Goal: Transaction & Acquisition: Register for event/course

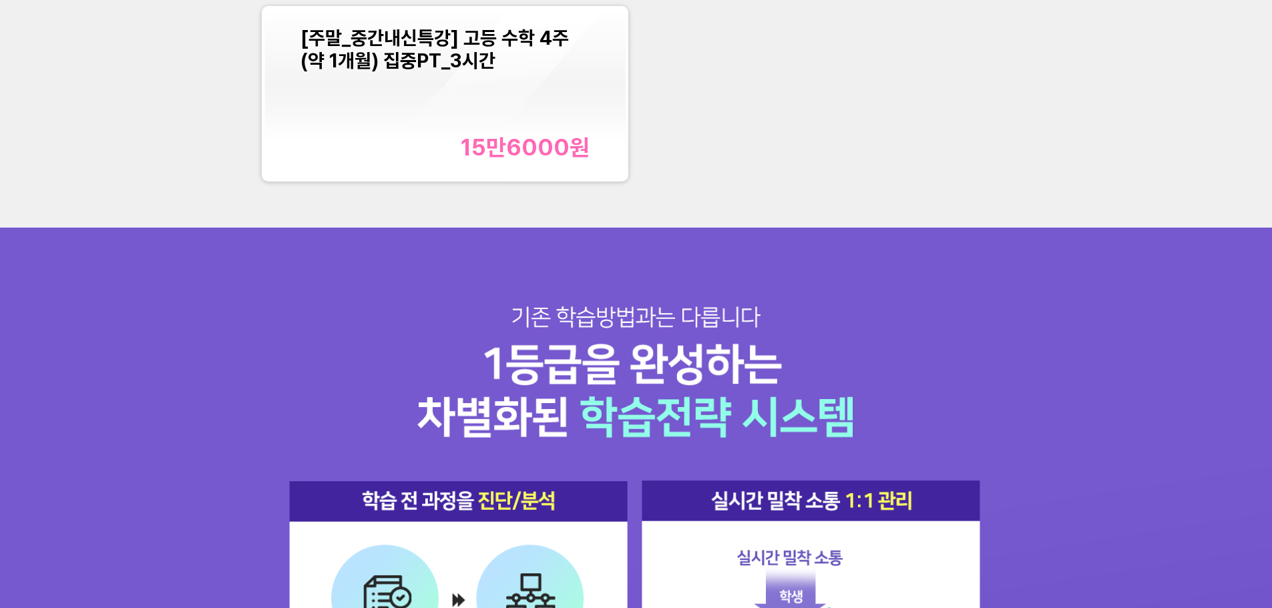
scroll to position [1736, 0]
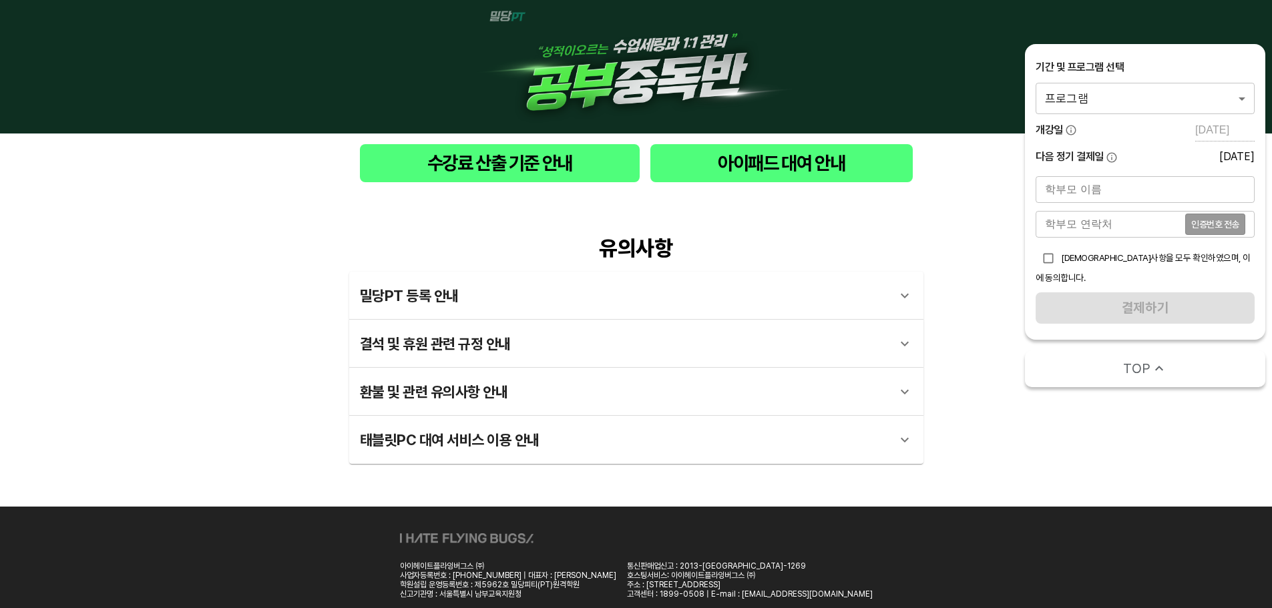
click at [1172, 95] on body "수강료 산출 기준 안내 아이패드 대여 안내 유의사항 밀당PT 등록 안내 1 - 1 . 신규등록 신규등록은 밀당PT 각 과목별 프로그램을 처음 …" at bounding box center [636, 325] width 1272 height 651
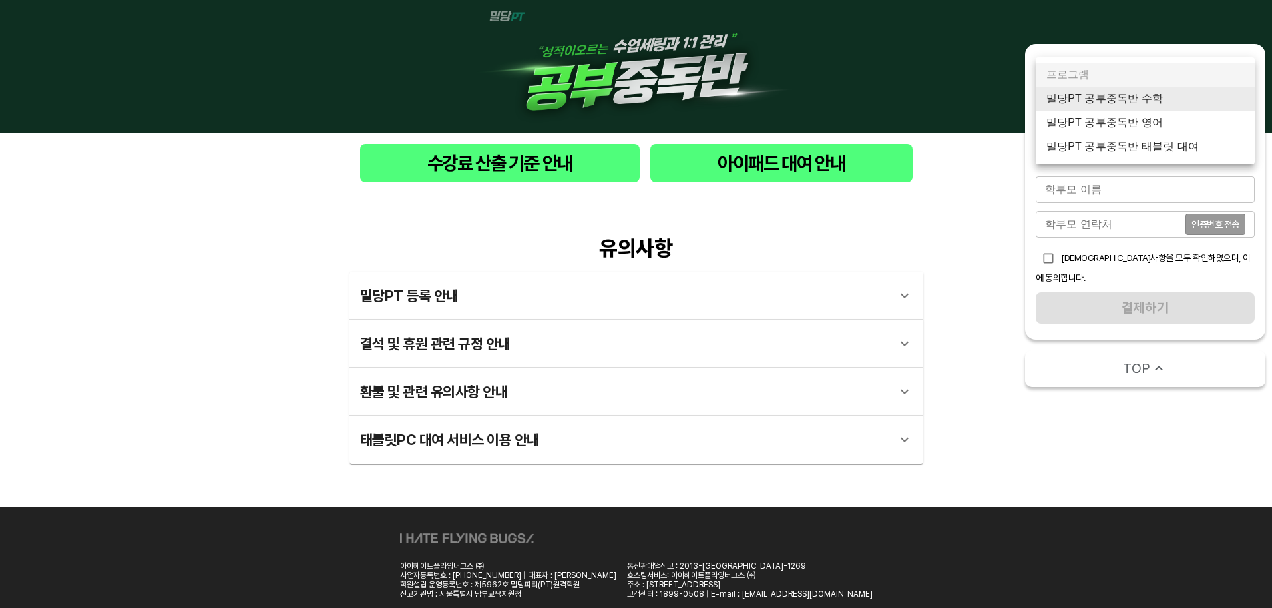
click at [953, 173] on div at bounding box center [636, 304] width 1272 height 608
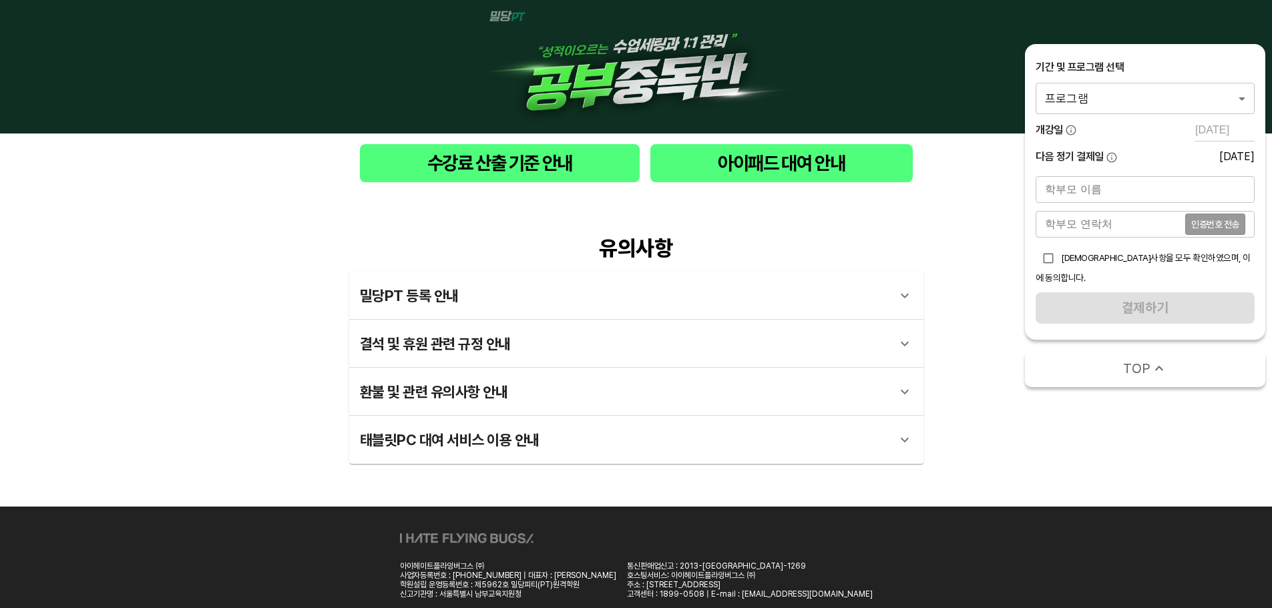
click at [1170, 76] on div "기간 및 프로그램 선택 프로그램 0 ​" at bounding box center [1145, 87] width 219 height 54
click at [1172, 91] on body "수강료 산출 기준 안내 아이패드 대여 안내 유의사항 밀당PT 등록 안내 1 - 1 . 신규등록 신규등록은 밀당PT 각 과목별 프로그램을 처음 …" at bounding box center [636, 325] width 1272 height 651
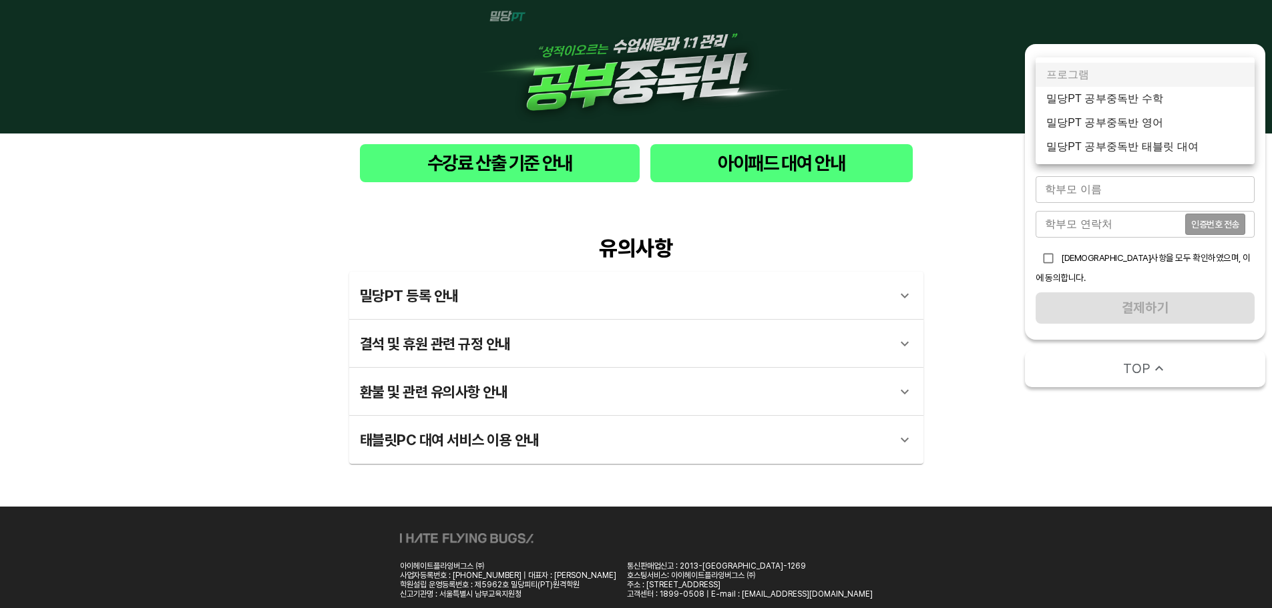
click at [1186, 101] on li "밀당PT 공부중독반 수학" at bounding box center [1145, 99] width 219 height 24
